Goal: Transaction & Acquisition: Obtain resource

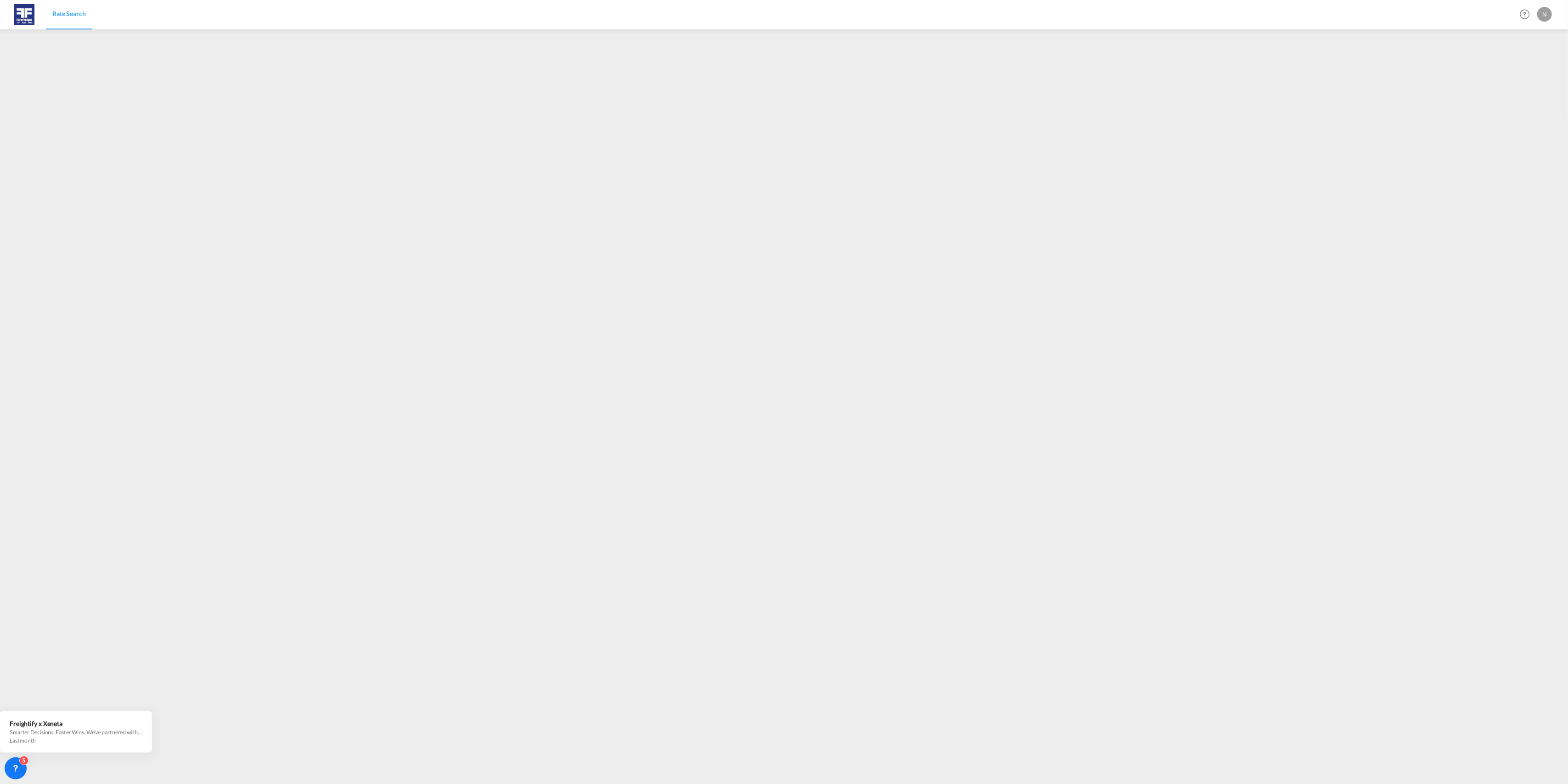
click at [65, 11] on span "Rate Search" at bounding box center [69, 14] width 34 height 8
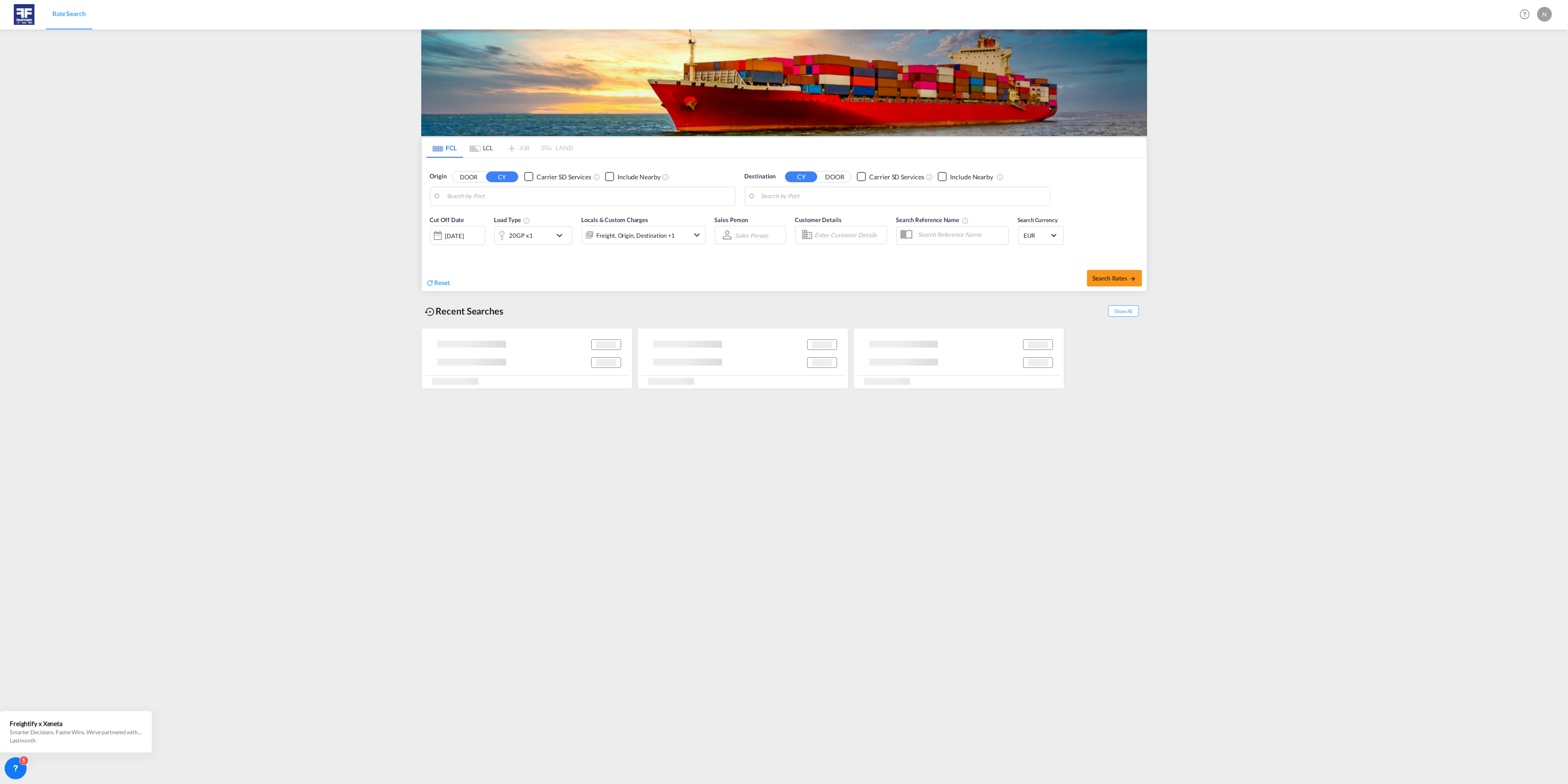
click at [606, 198] on input "Search by Port" at bounding box center [589, 196] width 284 height 14
click at [465, 250] on div "[GEOGRAPHIC_DATA] [GEOGRAPHIC_DATA] NLRTM" at bounding box center [518, 264] width 174 height 28
type input "[GEOGRAPHIC_DATA], NLRTM"
click at [794, 193] on body "Rate Search Rate Search Help Resources Product Release N My Profile Logout FCL …" at bounding box center [784, 392] width 1568 height 784
click at [780, 221] on div "Poti [US_STATE] GEPTI" at bounding box center [833, 222] width 174 height 28
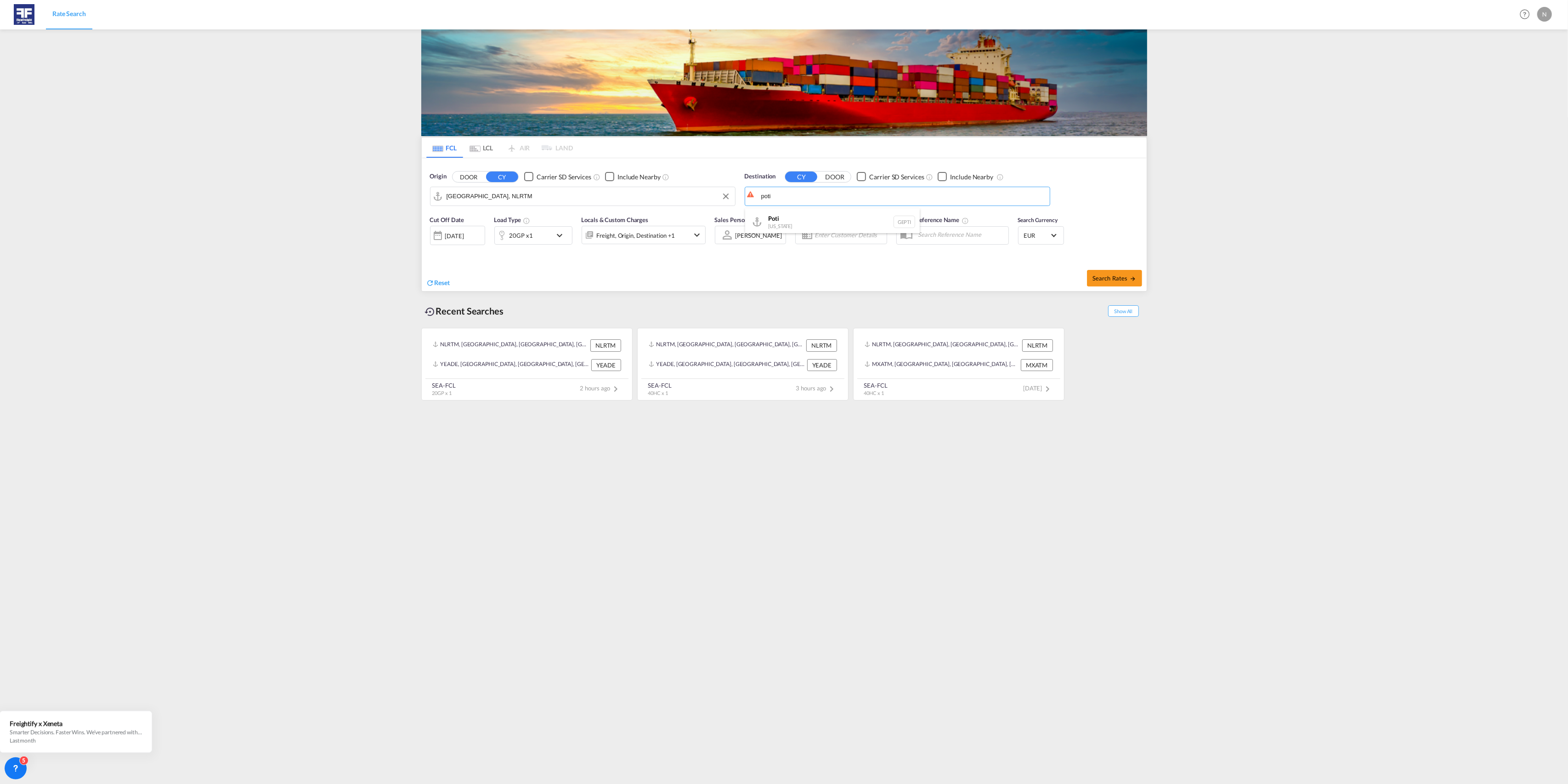
type input "Poti, GEPTI"
click at [515, 236] on div "20GP x1" at bounding box center [521, 235] width 23 height 13
click at [459, 277] on span "20GP" at bounding box center [457, 276] width 26 height 9
click at [458, 328] on div "40RE" at bounding box center [451, 325] width 15 height 9
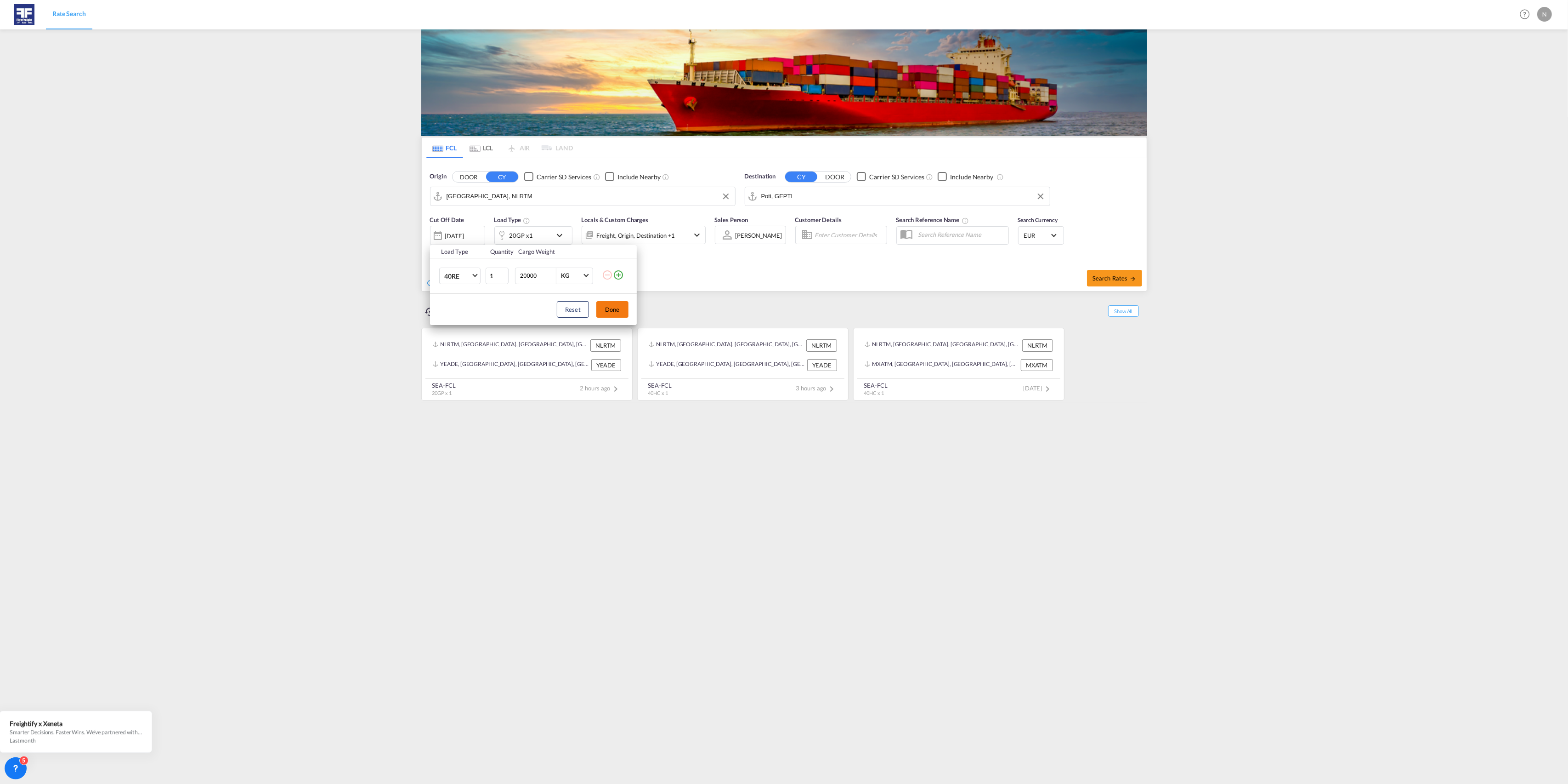
click at [609, 308] on button "Done" at bounding box center [613, 309] width 32 height 17
click at [460, 235] on div "[DATE]" at bounding box center [455, 235] width 19 height 9
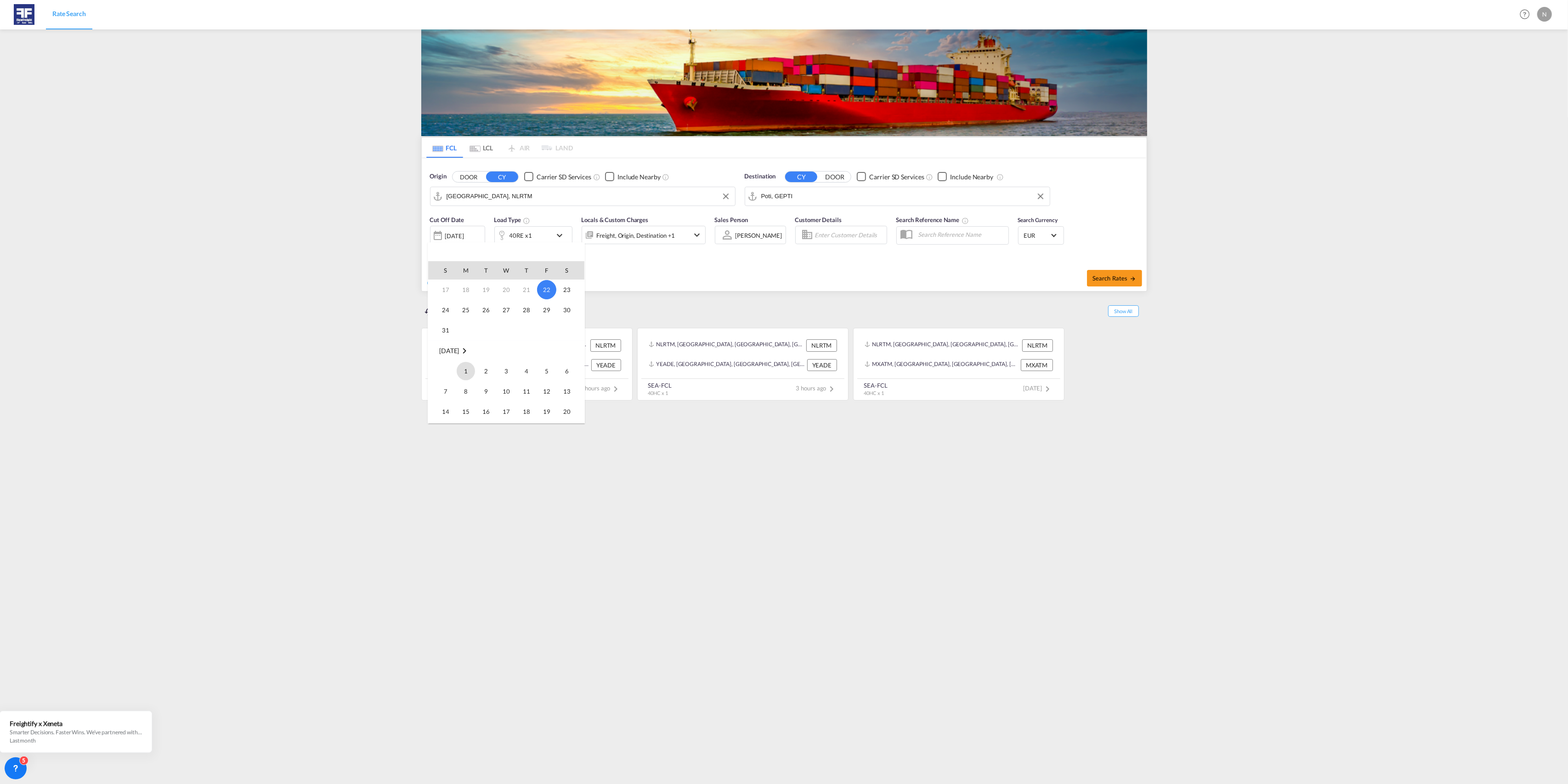
click at [464, 368] on span "1" at bounding box center [466, 371] width 19 height 19
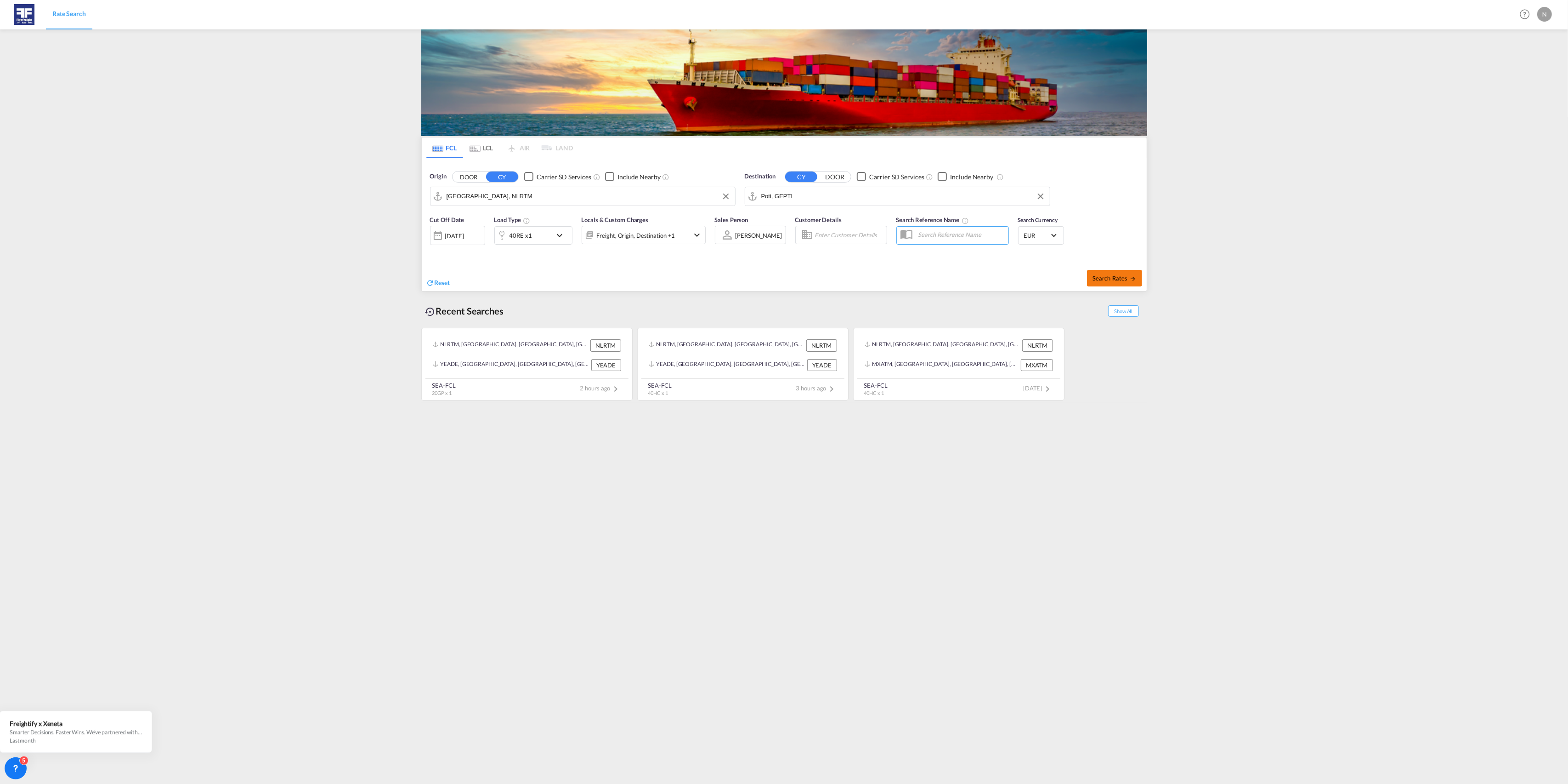
click at [1113, 278] on span "Search Rates" at bounding box center [1115, 278] width 44 height 7
type input "NLRTM to GEPTI / [DATE]"
